Goal: Find specific page/section: Find specific page/section

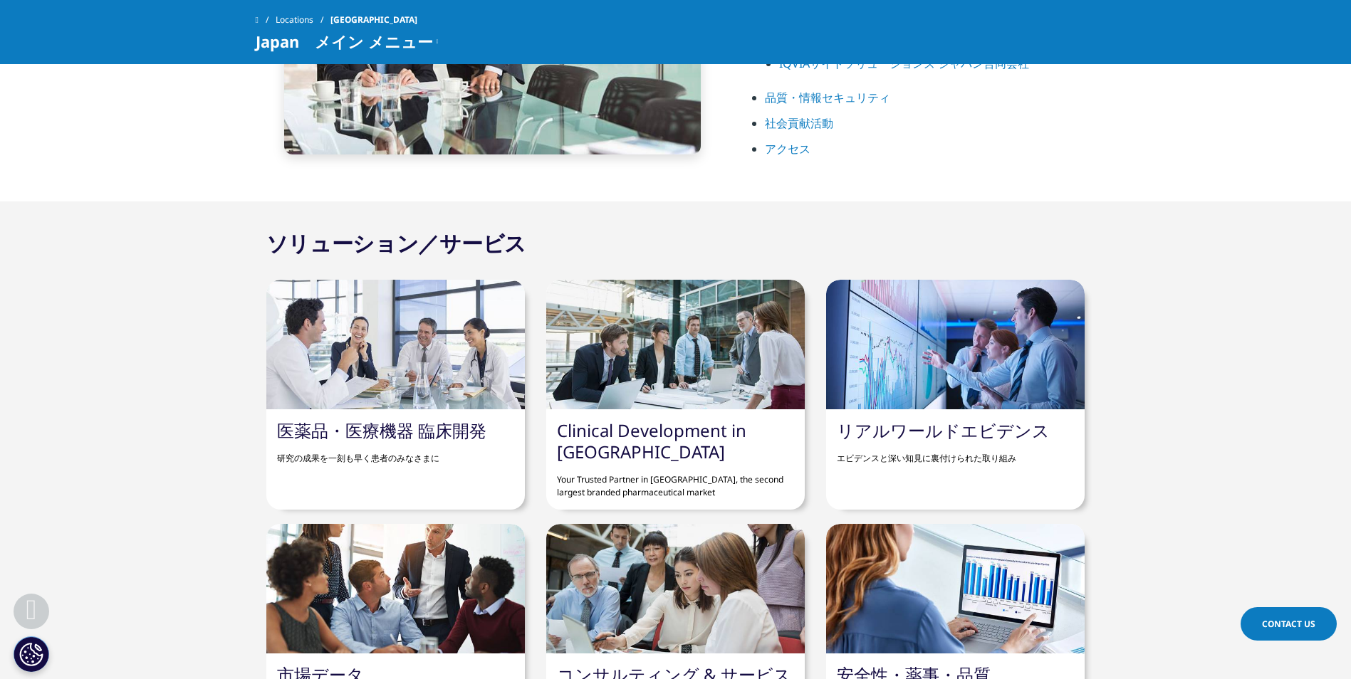
scroll to position [1140, 0]
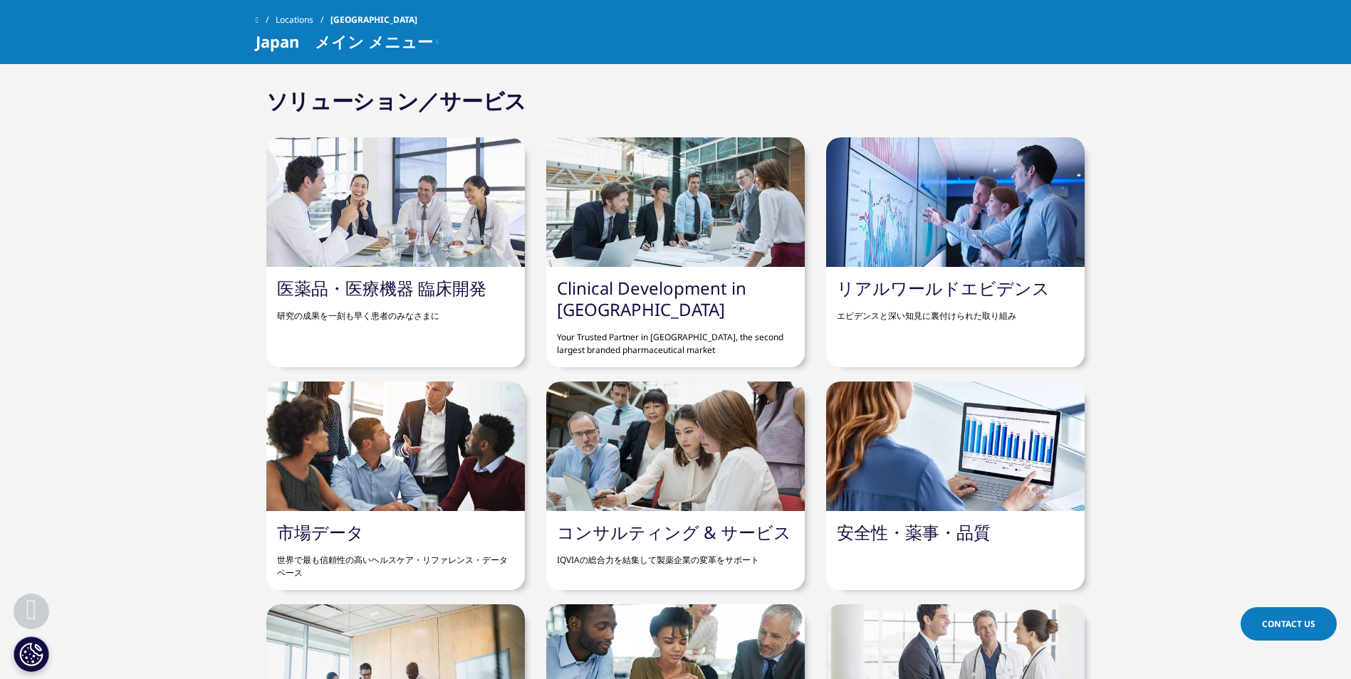
click at [457, 530] on div "市場データ 世界で最も信頼性の高いヘルスケア・リファレンス・データベース" at bounding box center [395, 550] width 259 height 79
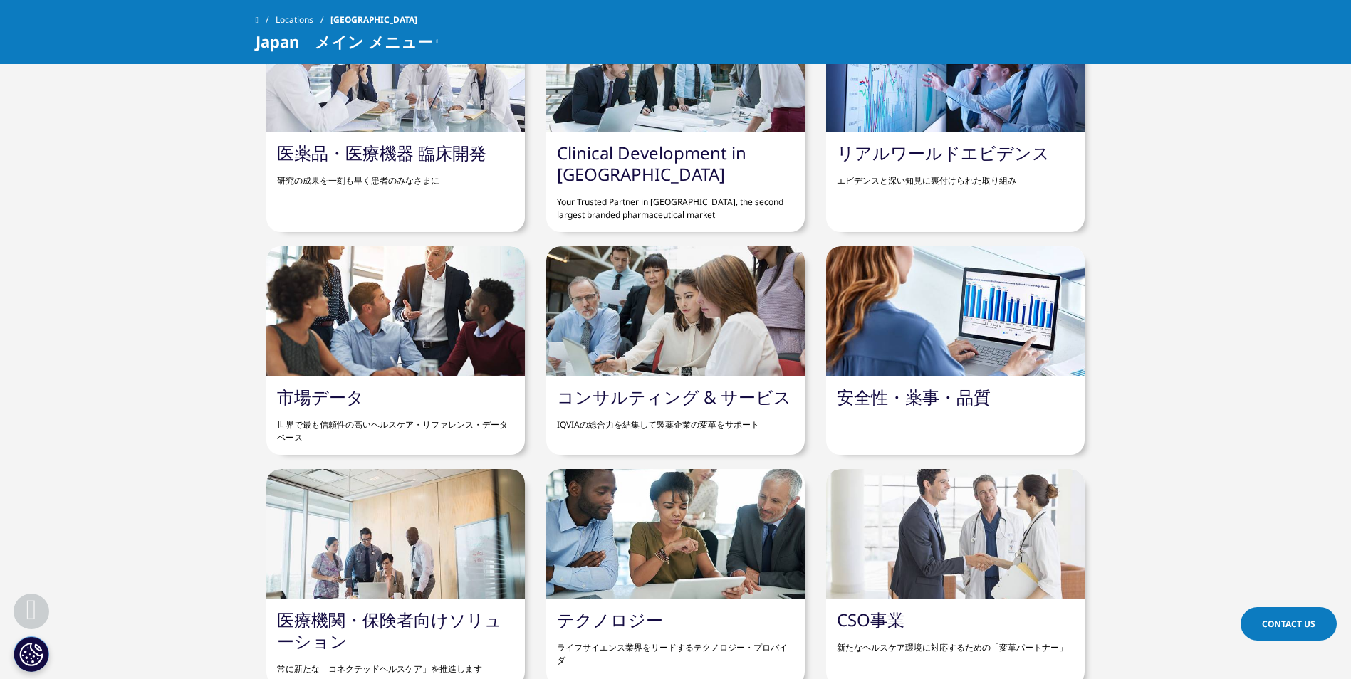
scroll to position [1140, 0]
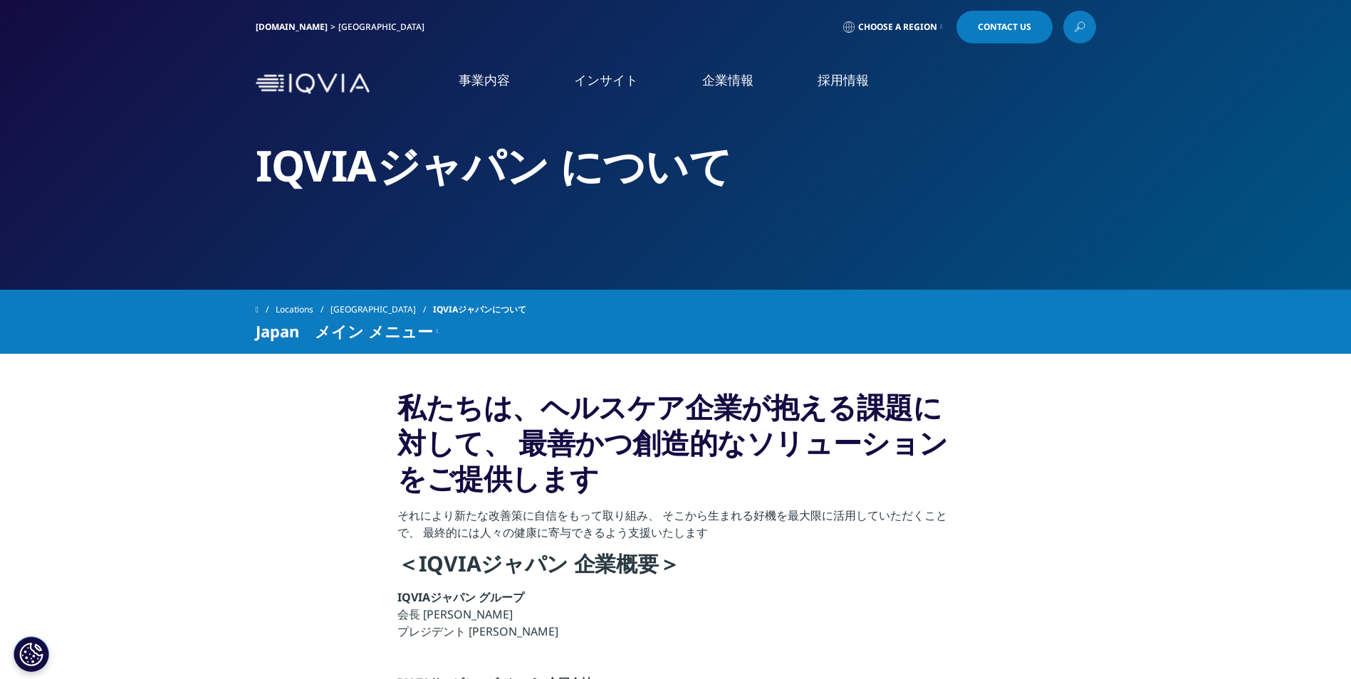
click at [325, 81] on img at bounding box center [313, 83] width 114 height 21
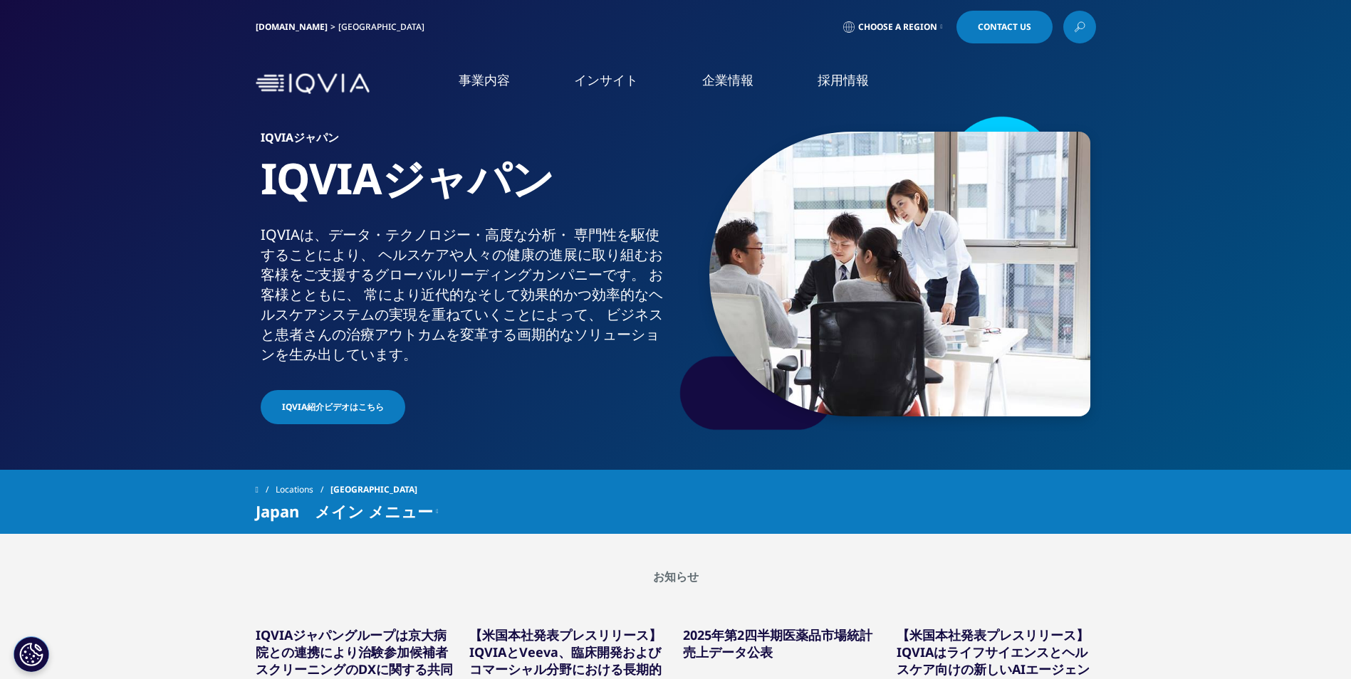
scroll to position [285, 0]
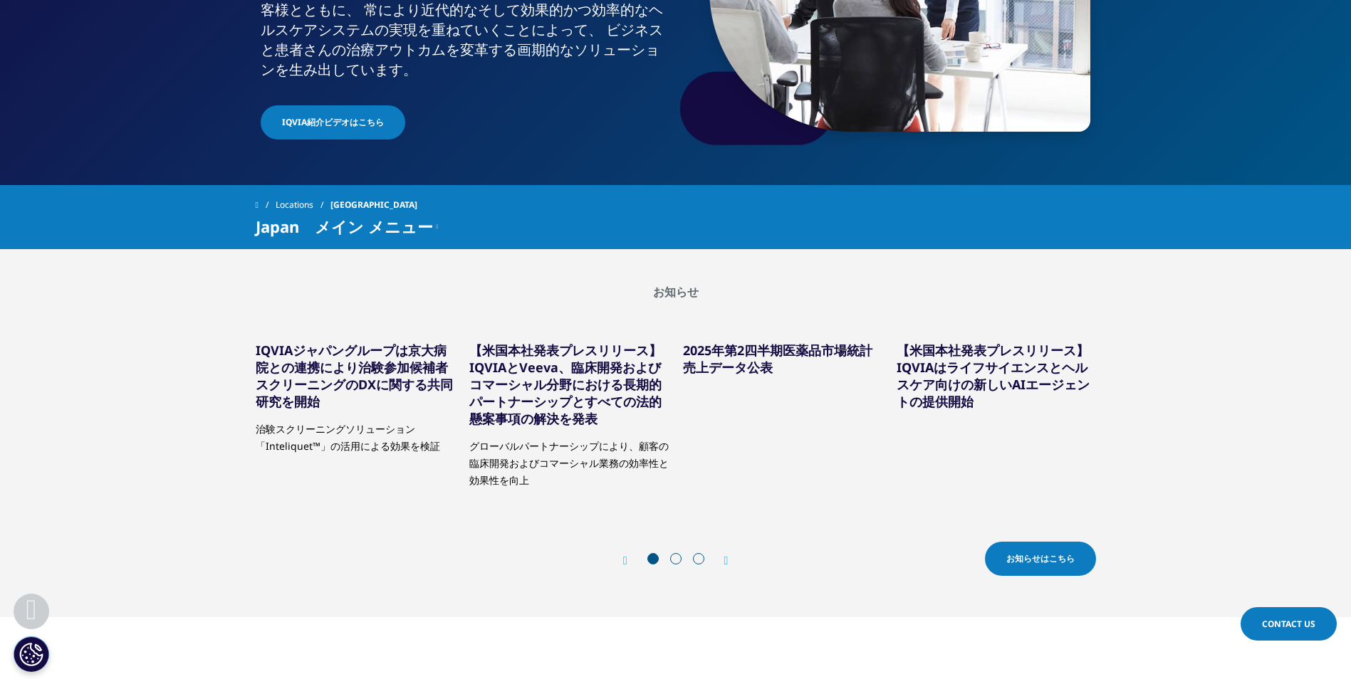
click at [362, 233] on span "Japan　メイン メニュー" at bounding box center [344, 226] width 177 height 17
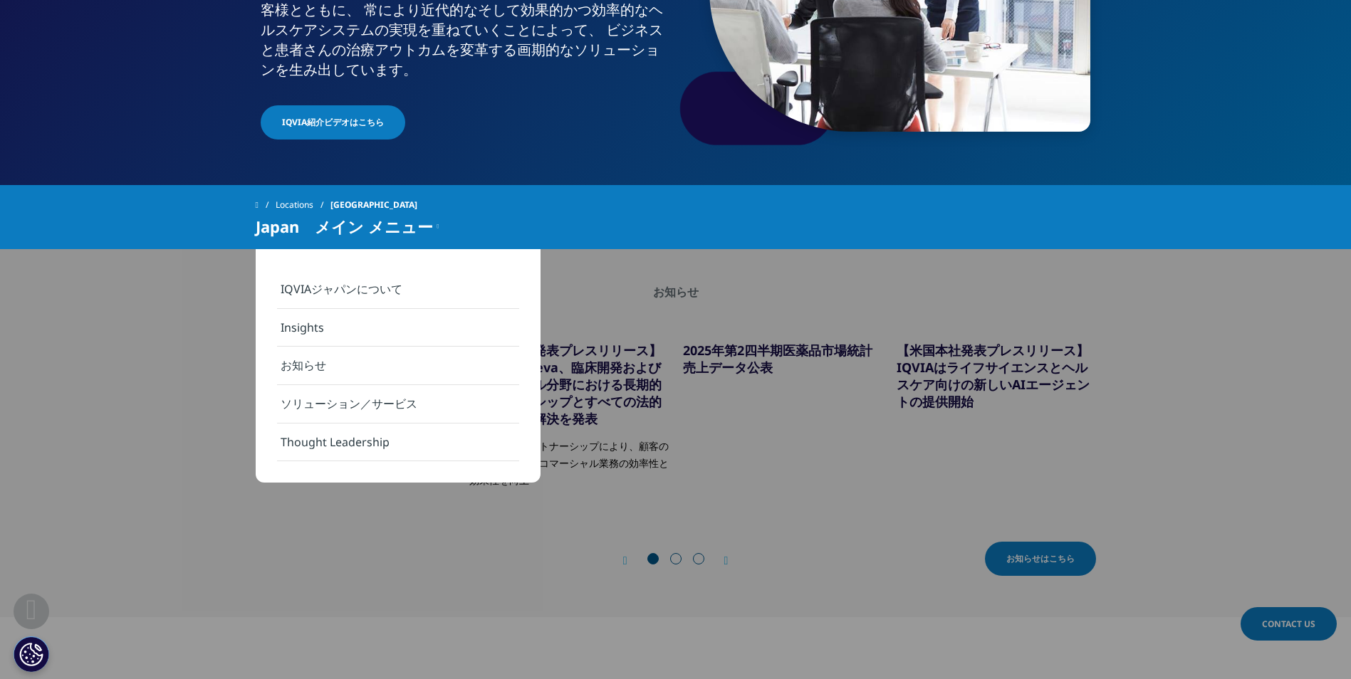
click at [426, 417] on link "ソリューション／サービス" at bounding box center [398, 404] width 242 height 38
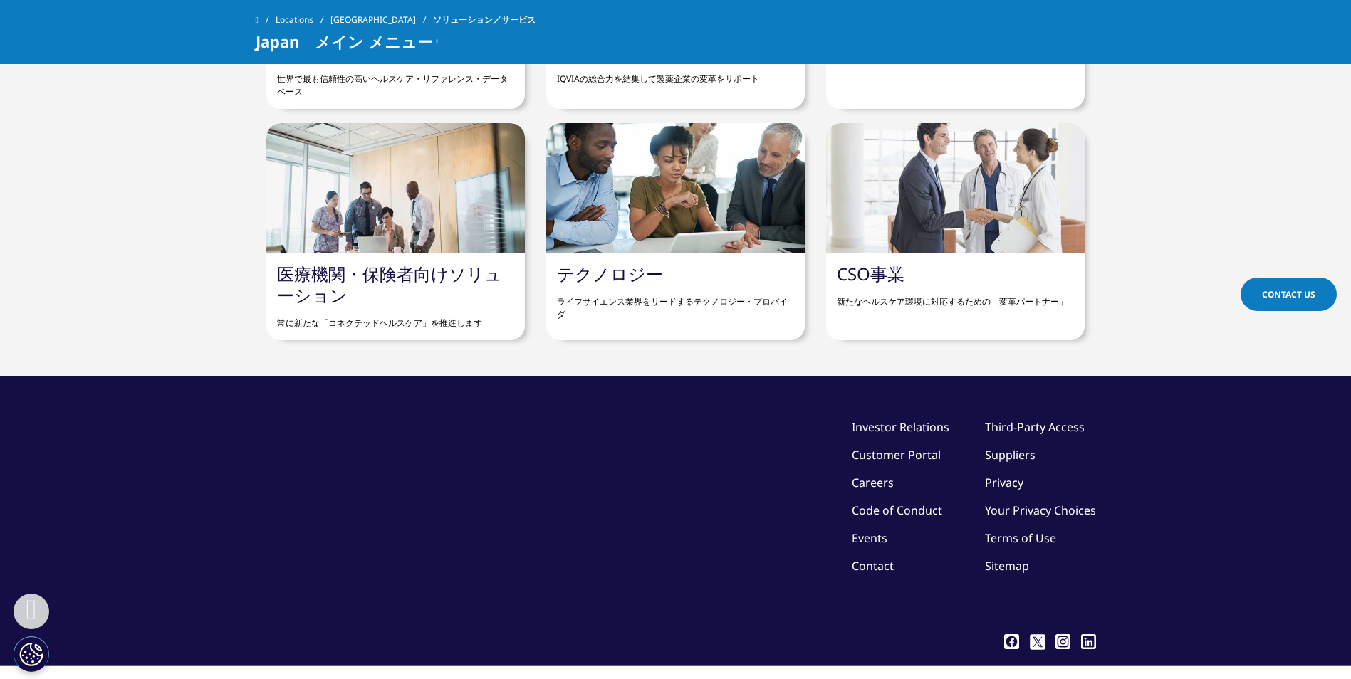
scroll to position [1202, 0]
